Goal: Task Accomplishment & Management: Manage account settings

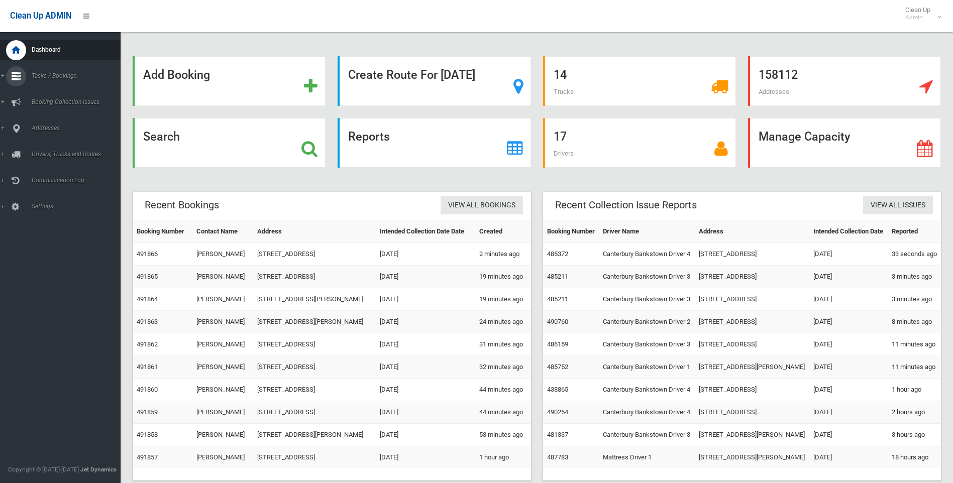
click at [55, 75] on span "Tasks / Bookings" at bounding box center [78, 75] width 99 height 7
click at [49, 148] on span "Search" at bounding box center [74, 149] width 91 height 7
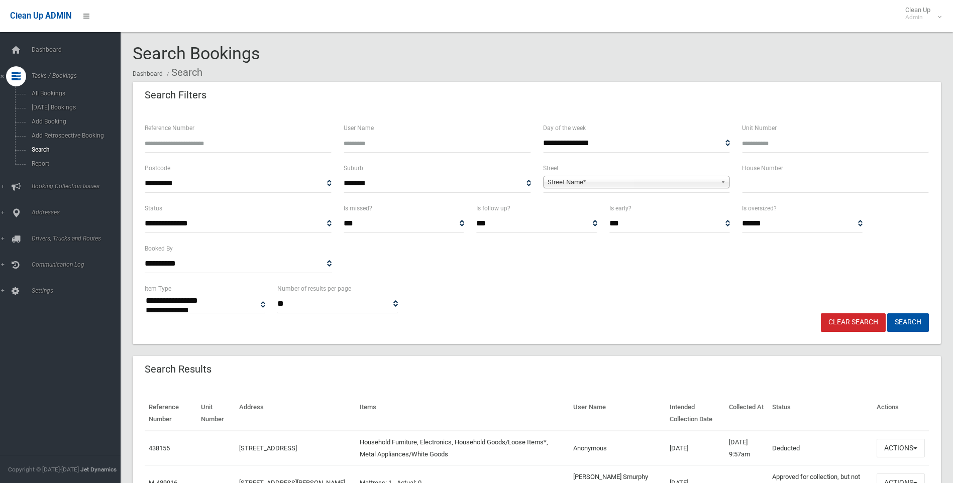
select select
click at [163, 145] on input "Reference Number" at bounding box center [238, 143] width 187 height 19
type input "******"
click at [887, 313] on button "Search" at bounding box center [908, 322] width 42 height 19
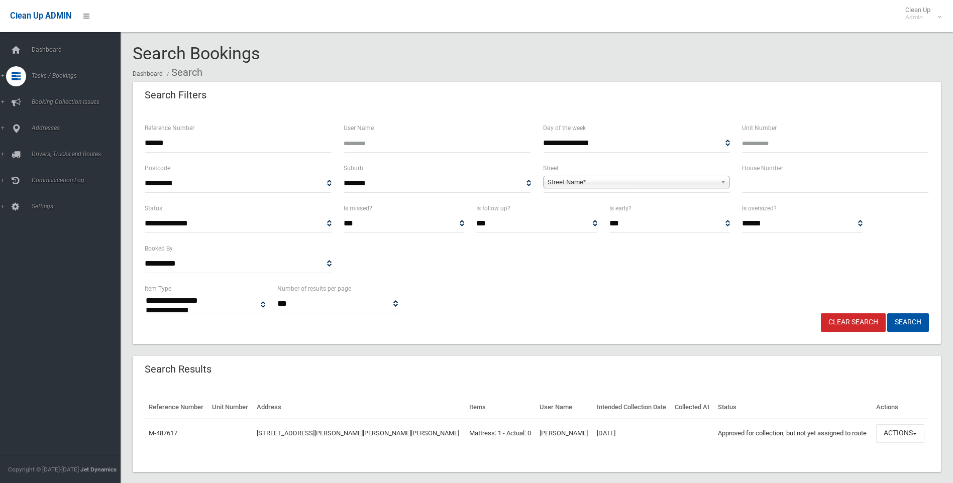
select select
click at [903, 429] on button "Actions" at bounding box center [900, 433] width 48 height 19
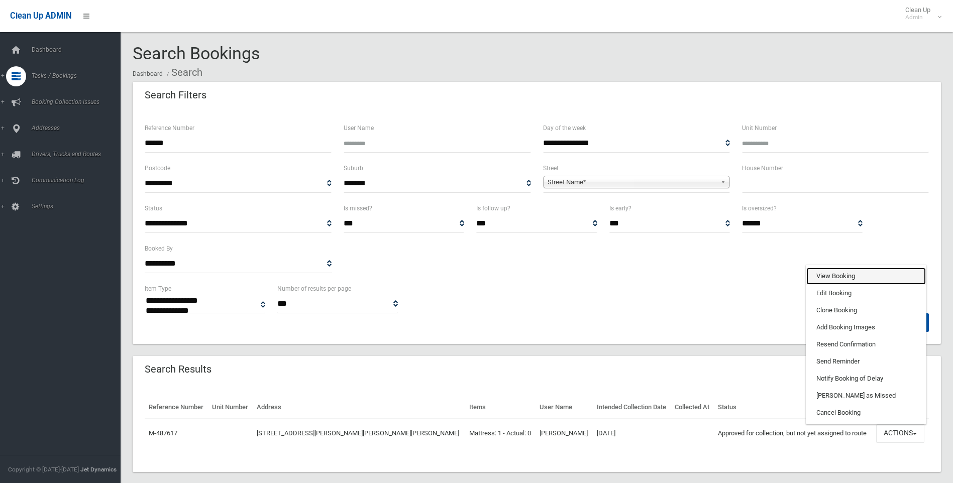
click at [829, 271] on link "View Booking" at bounding box center [866, 276] width 120 height 17
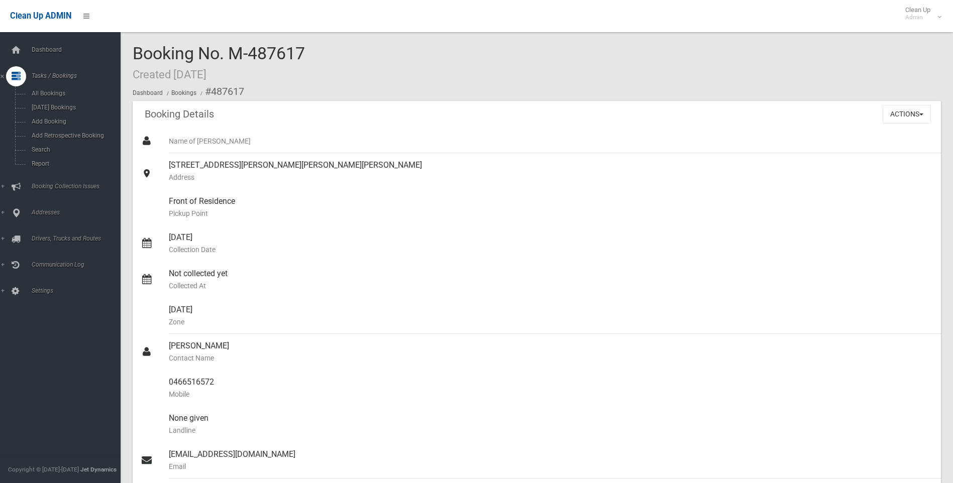
scroll to position [251, 0]
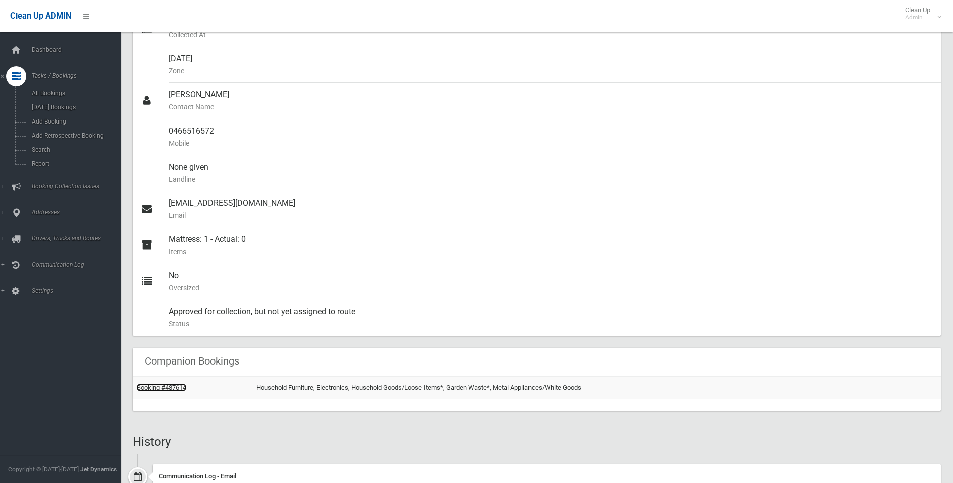
click at [170, 386] on link "Booking #487614" at bounding box center [162, 388] width 50 height 8
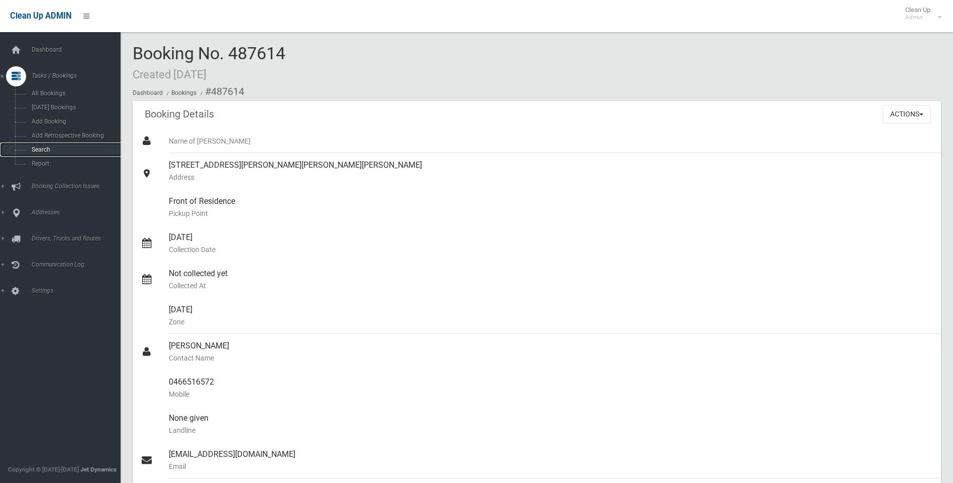
click at [47, 146] on span "Search" at bounding box center [74, 149] width 91 height 7
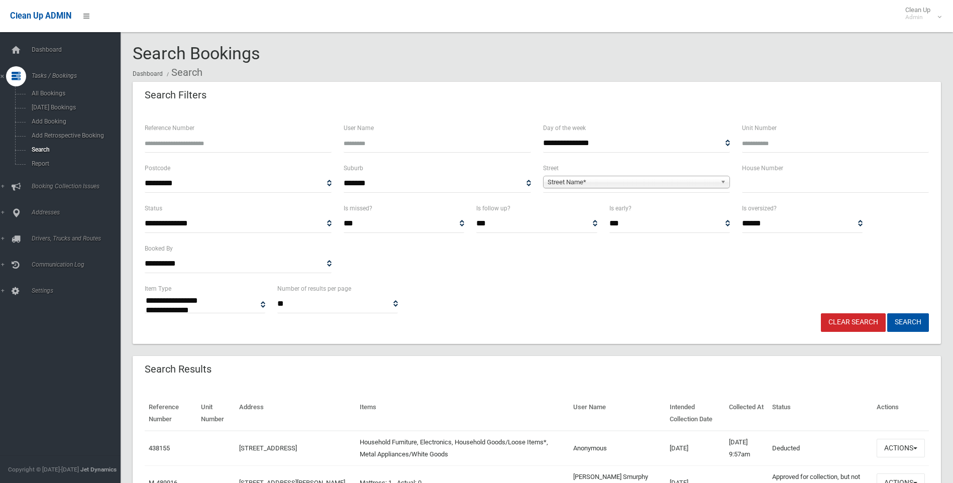
select select
click at [158, 143] on input "Reference Number" at bounding box center [238, 143] width 187 height 19
click at [155, 143] on input "*****" at bounding box center [238, 143] width 187 height 19
type input "******"
click at [915, 324] on button "Search" at bounding box center [908, 322] width 42 height 19
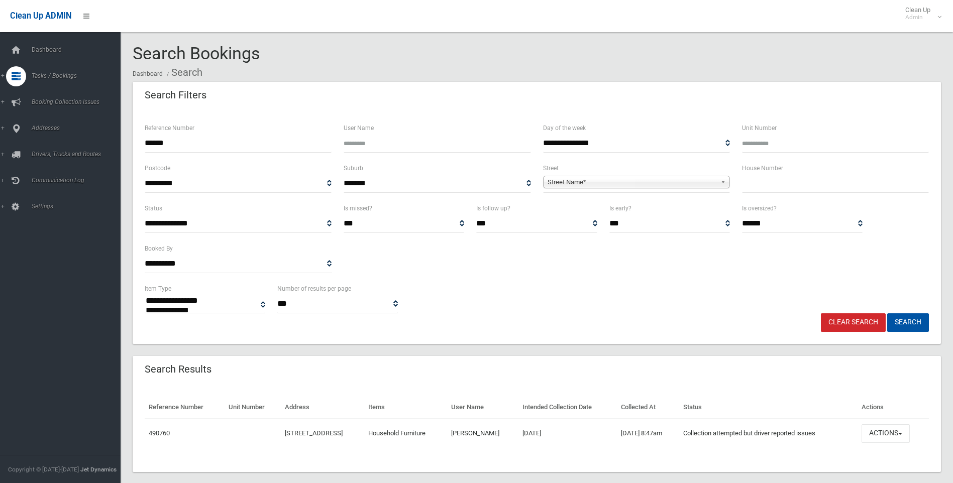
select select
click at [910, 433] on button "Actions" at bounding box center [885, 433] width 48 height 19
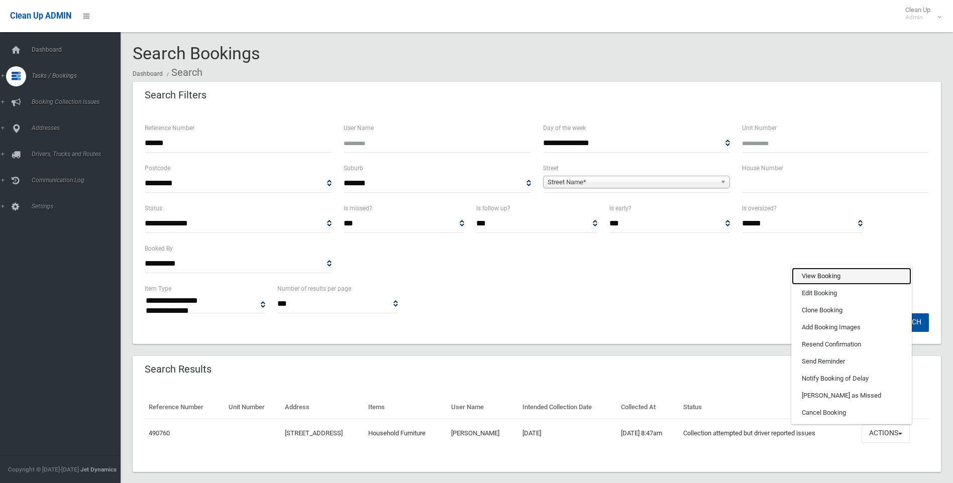
click at [828, 277] on link "View Booking" at bounding box center [852, 276] width 120 height 17
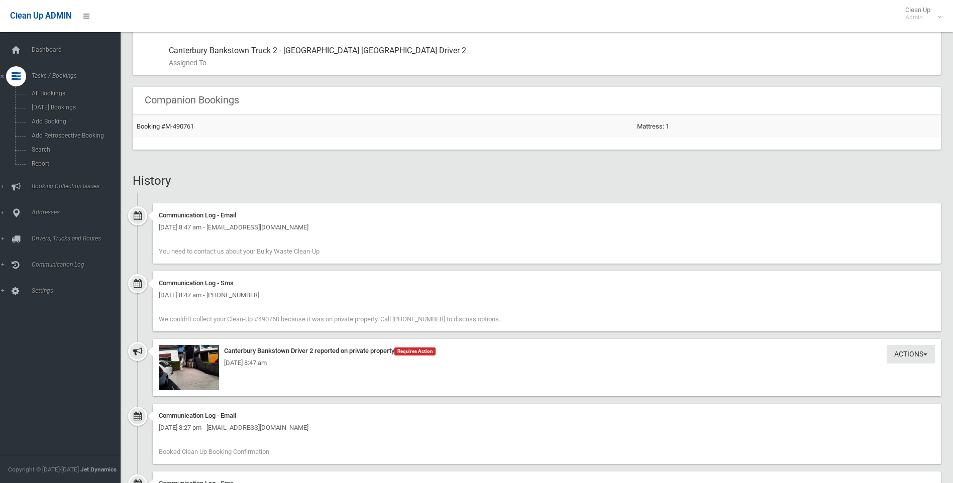
scroll to position [553, 0]
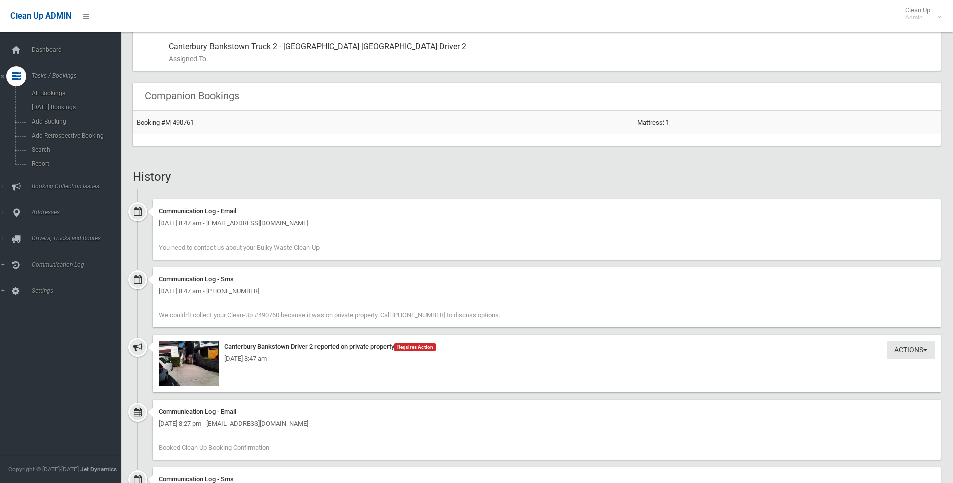
click at [190, 365] on div "Friday 10th October 2025 - 8:47 am" at bounding box center [547, 359] width 776 height 12
click at [192, 370] on img at bounding box center [189, 363] width 60 height 45
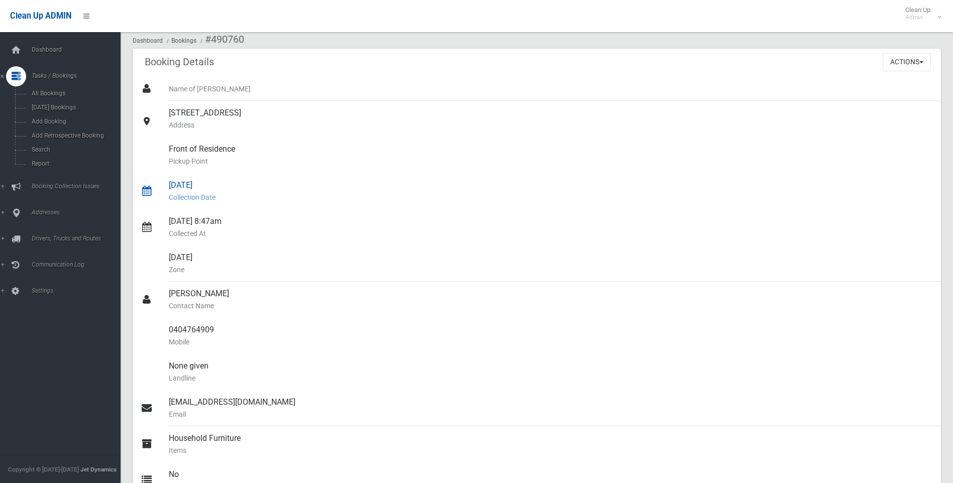
scroll to position [0, 0]
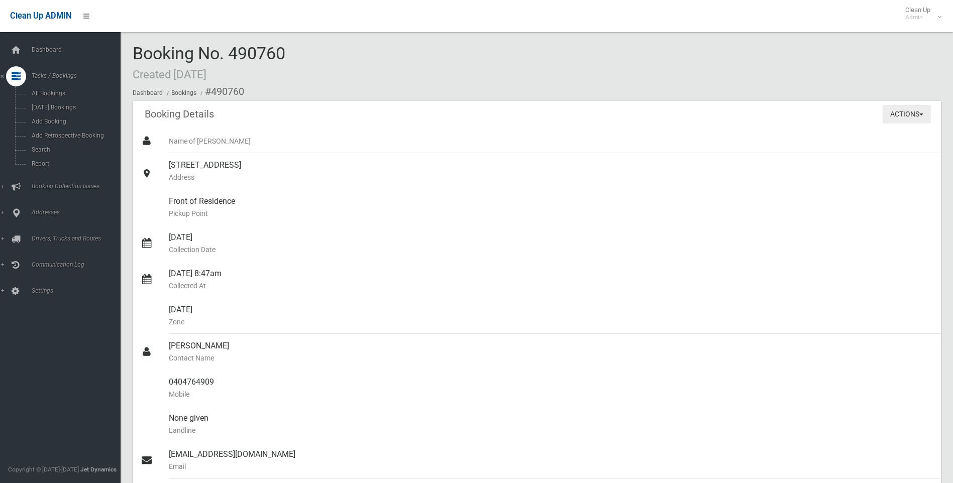
click at [922, 115] on span "button" at bounding box center [921, 115] width 4 height 2
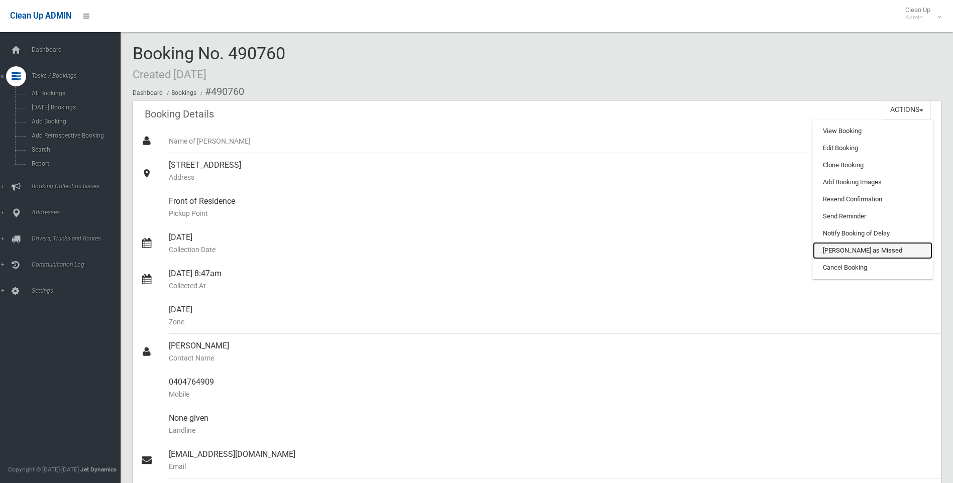
click at [838, 246] on link "[PERSON_NAME] as Missed" at bounding box center [873, 250] width 120 height 17
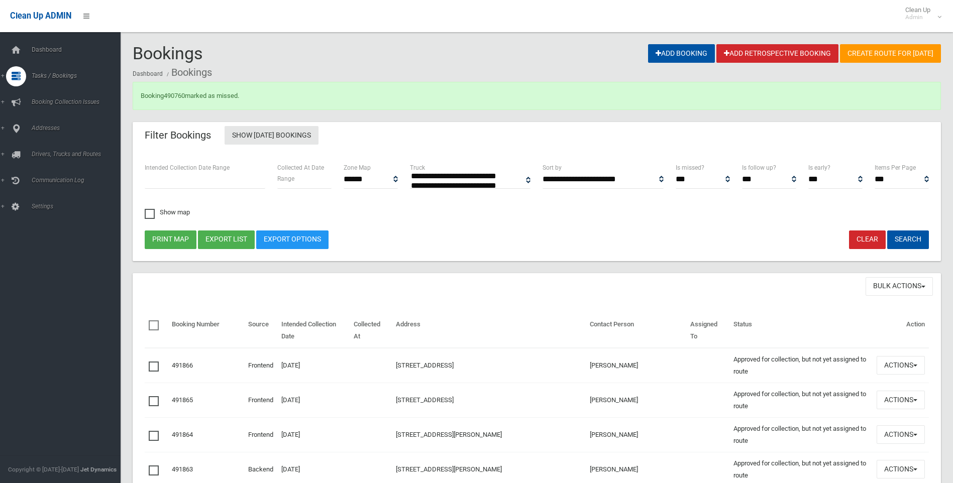
select select
click at [178, 95] on link "490760" at bounding box center [174, 96] width 21 height 8
